Goal: Transaction & Acquisition: Purchase product/service

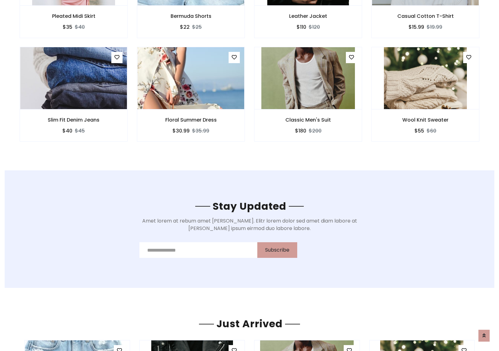
scroll to position [940, 0]
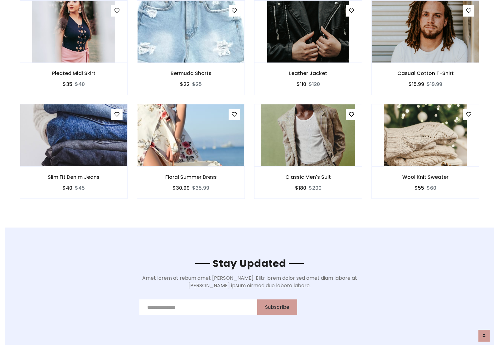
click at [250, 106] on div "Classic Men's Suit $180 $200" at bounding box center [308, 155] width 117 height 103
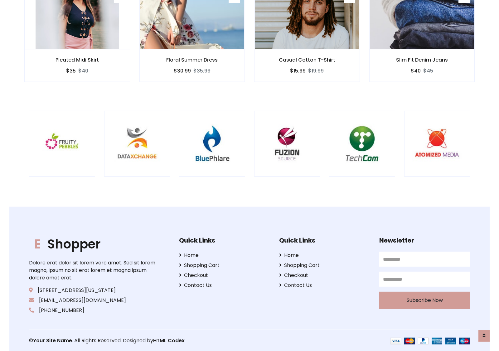
scroll to position [1188, 0]
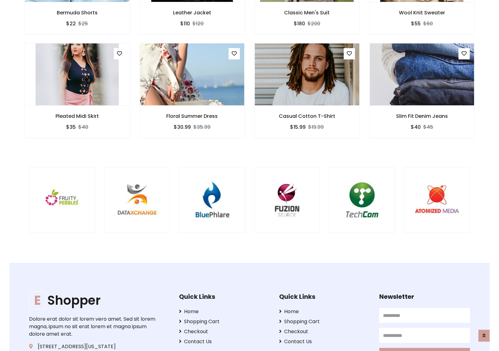
click at [250, 175] on div at bounding box center [329, 200] width 1501 height 66
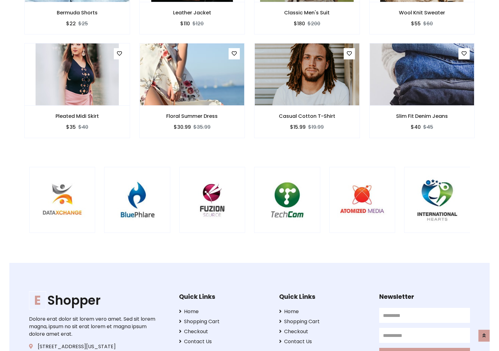
click at [250, 175] on div at bounding box center [254, 200] width 1501 height 66
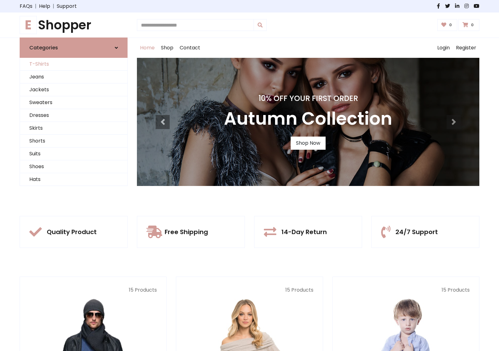
click at [74, 64] on link "T-Shirts" at bounding box center [73, 64] width 107 height 13
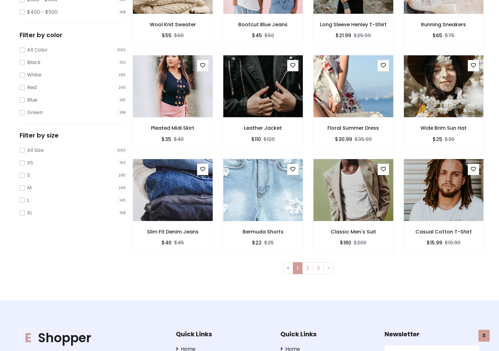
scroll to position [250, 0]
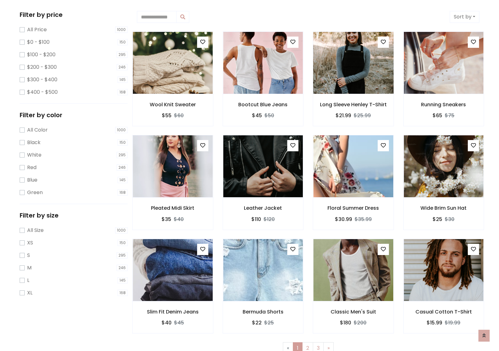
scroll to position [0, 0]
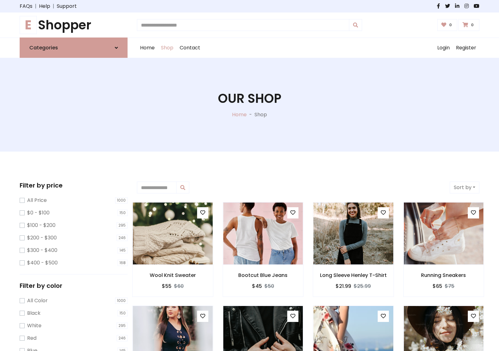
click at [74, 25] on h1 "E Shopper" at bounding box center [74, 24] width 108 height 15
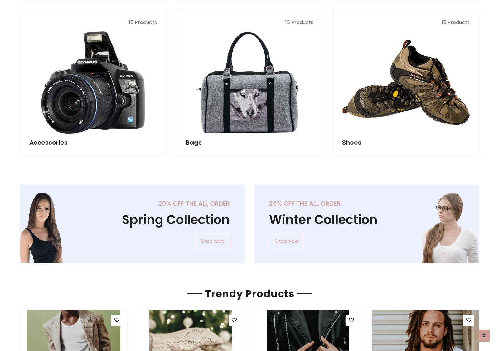
scroll to position [606, 0]
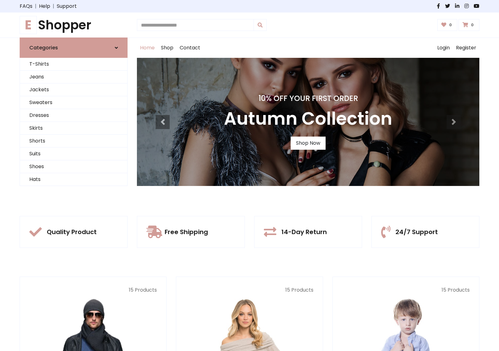
scroll to position [205, 0]
